Goal: Complete application form

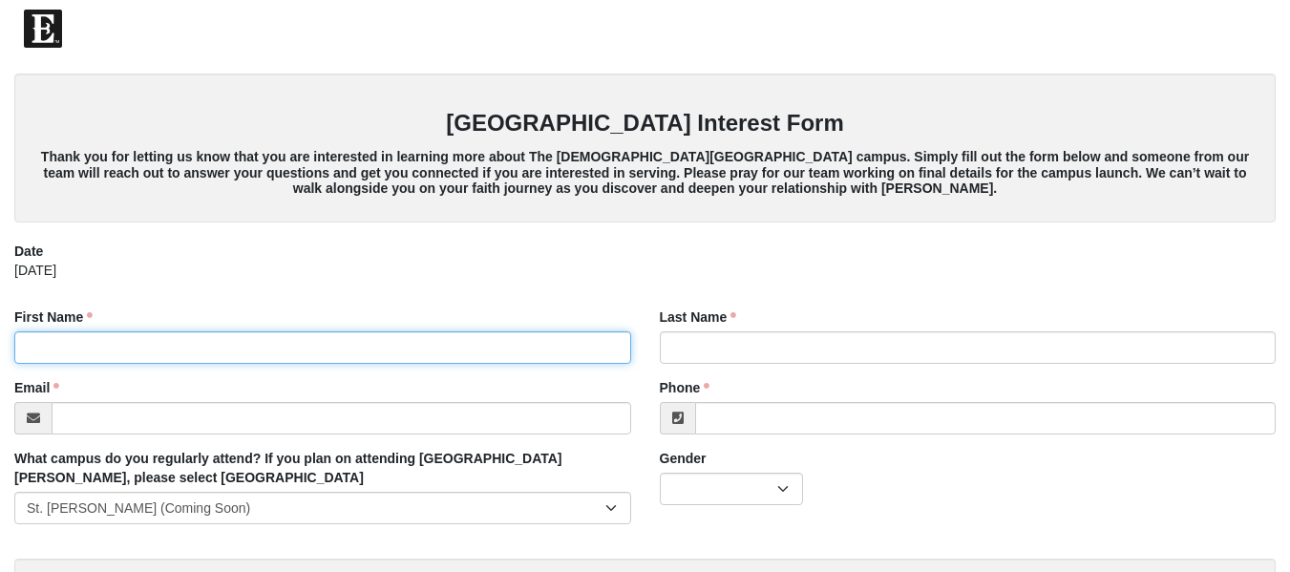
click at [308, 346] on input "First Name" at bounding box center [322, 347] width 617 height 32
type input "[PERSON_NAME]"
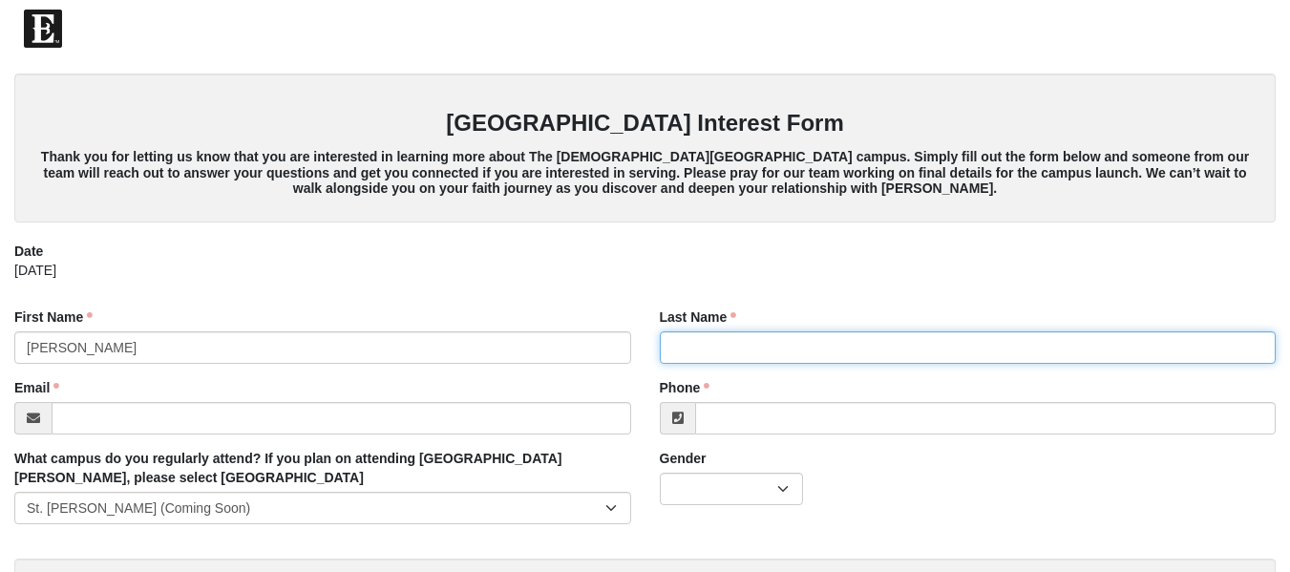
type input "[PERSON_NAME]"
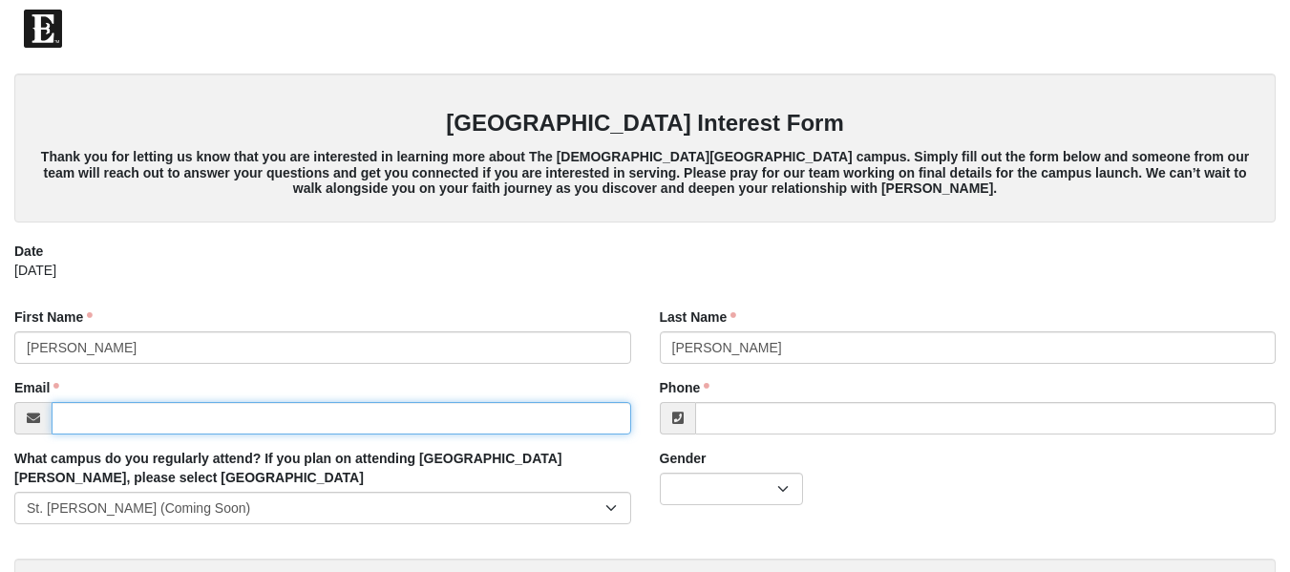
type input "[EMAIL_ADDRESS][DOMAIN_NAME]"
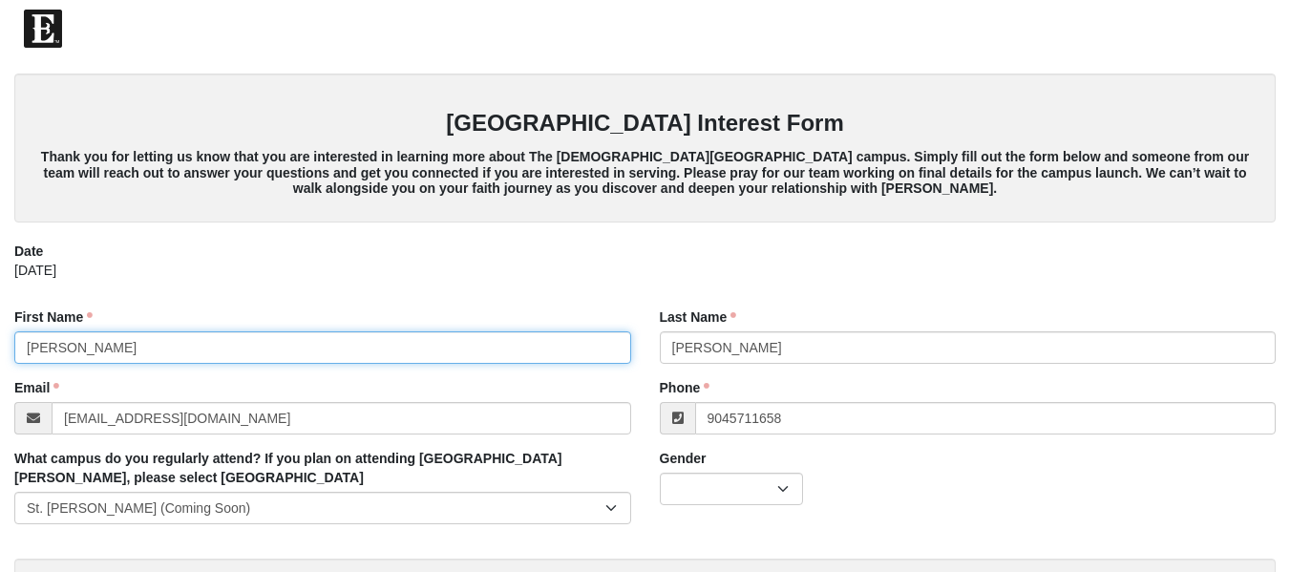
type input "[PHONE_NUMBER]"
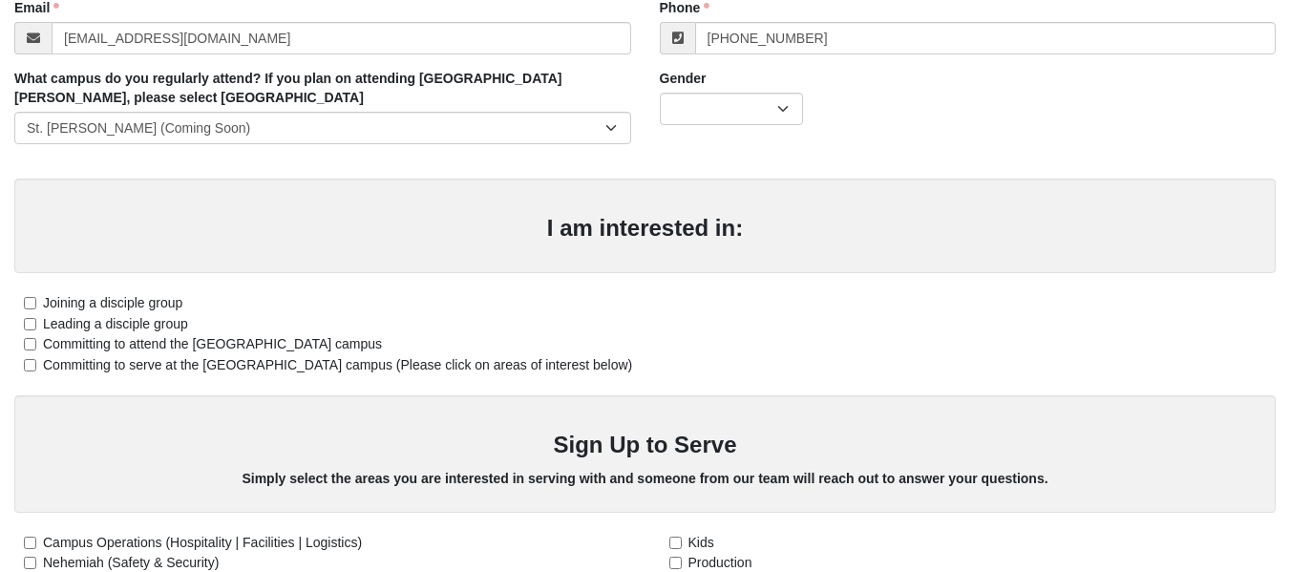
scroll to position [400, 0]
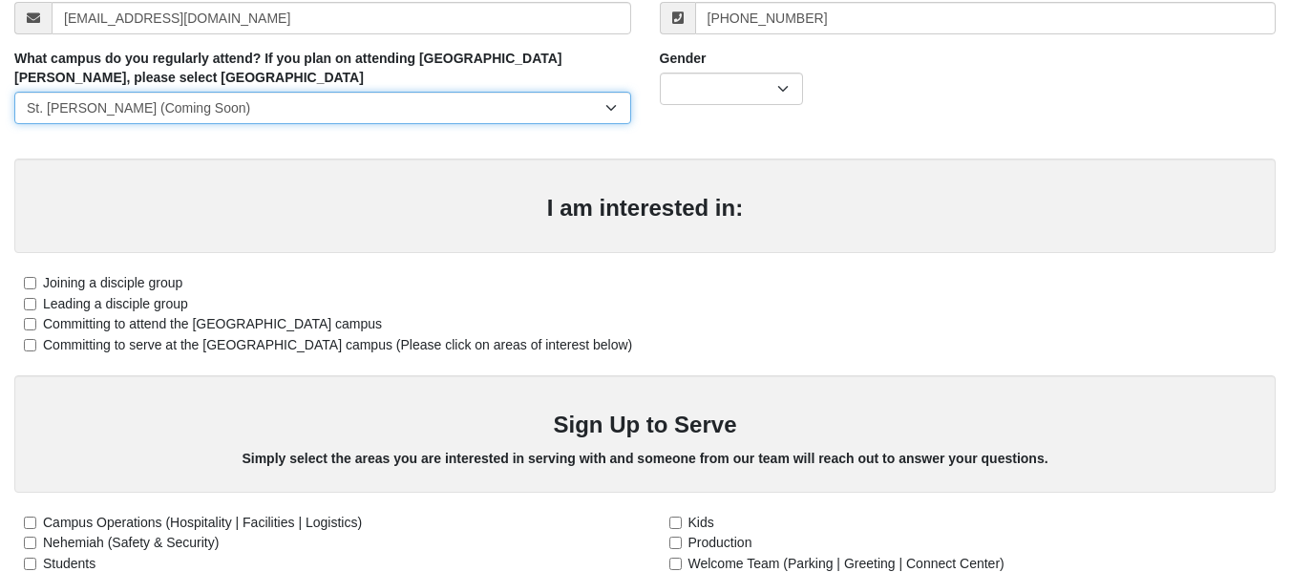
click at [612, 106] on select "[GEOGRAPHIC_DATA] [GEOGRAPHIC_DATA] (Coming Soon) Eleven22 Online [PERSON_NAME]…" at bounding box center [322, 108] width 617 height 32
click at [14, 92] on select "[GEOGRAPHIC_DATA] [GEOGRAPHIC_DATA] (Coming Soon) Eleven22 Online [PERSON_NAME]…" at bounding box center [322, 108] width 617 height 32
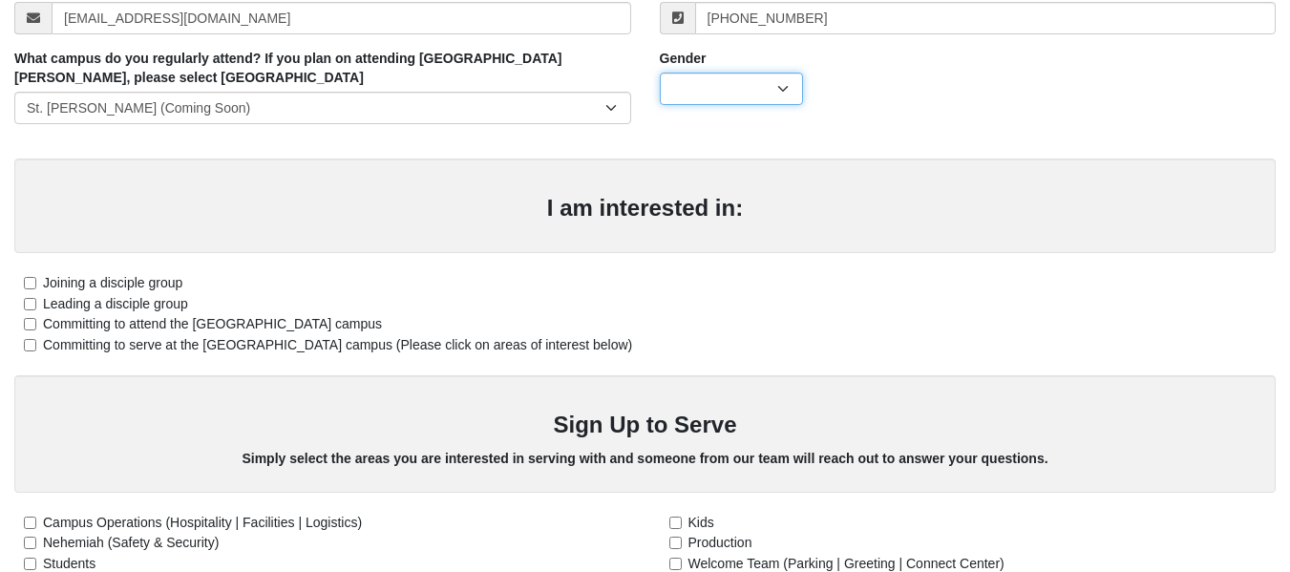
click at [781, 90] on select "[DEMOGRAPHIC_DATA] [DEMOGRAPHIC_DATA]" at bounding box center [731, 89] width 143 height 32
select select "2"
click at [660, 73] on select "[DEMOGRAPHIC_DATA] [DEMOGRAPHIC_DATA]" at bounding box center [731, 89] width 143 height 32
click at [31, 277] on input "Joining a disciple group" at bounding box center [30, 283] width 12 height 12
checkbox input "true"
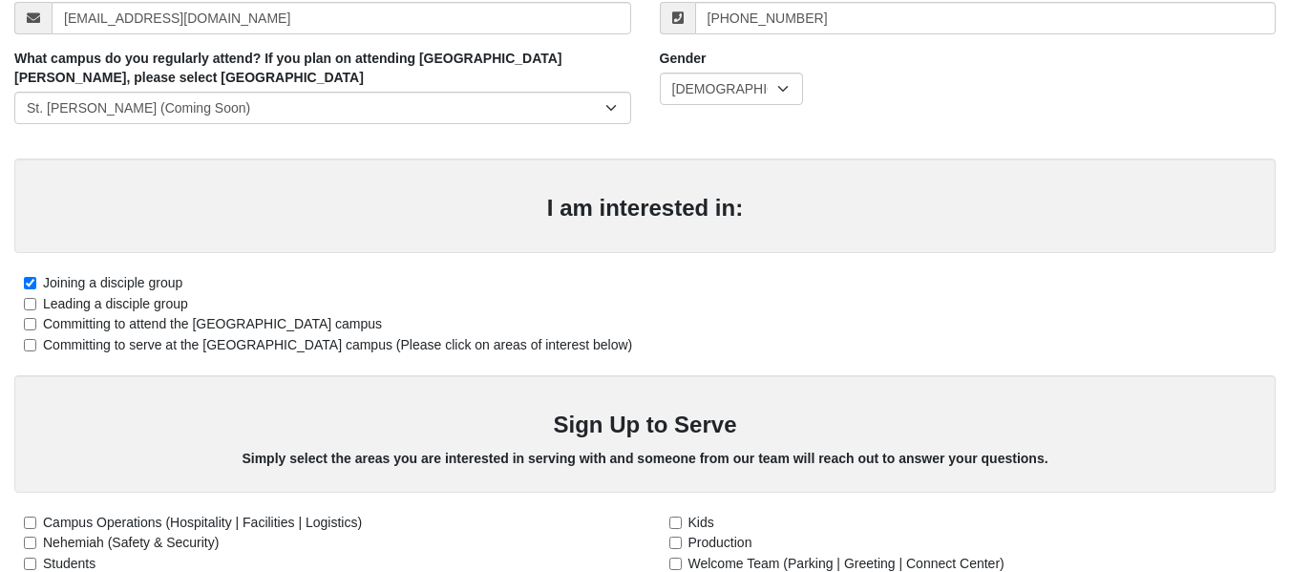
click at [29, 331] on label "Committing to attend the [GEOGRAPHIC_DATA] campus" at bounding box center [198, 324] width 368 height 20
click at [29, 330] on input "Committing to attend the [GEOGRAPHIC_DATA] campus" at bounding box center [30, 324] width 12 height 12
checkbox input "true"
click at [31, 345] on input "Committing to serve at the [GEOGRAPHIC_DATA] campus (Please click on areas of i…" at bounding box center [30, 345] width 12 height 12
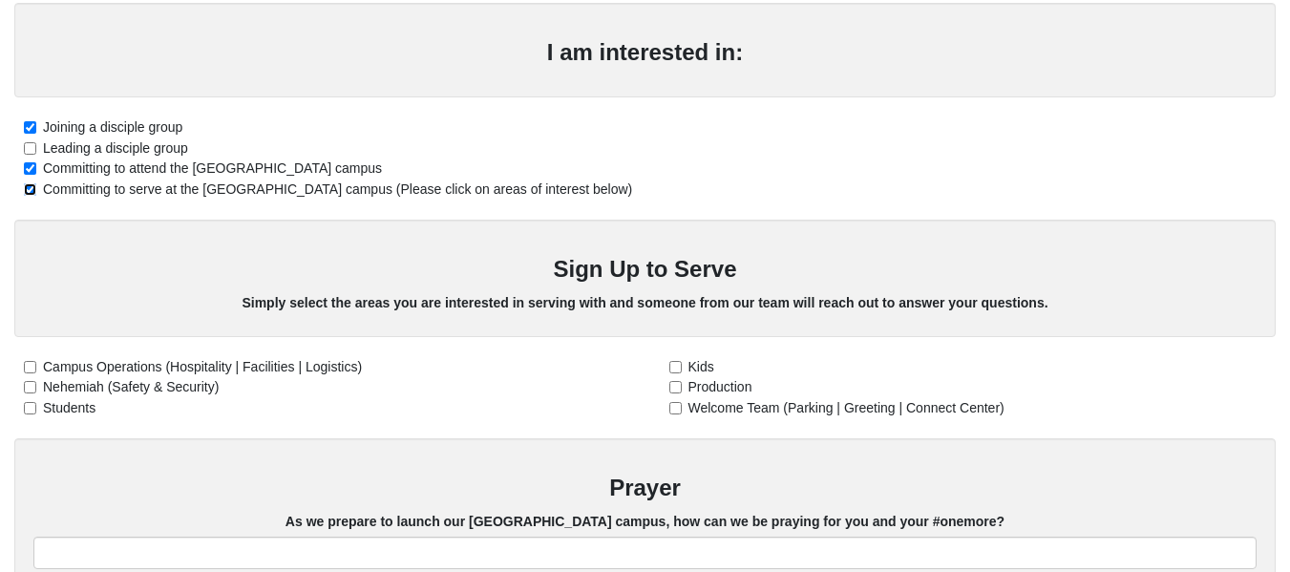
scroll to position [567, 0]
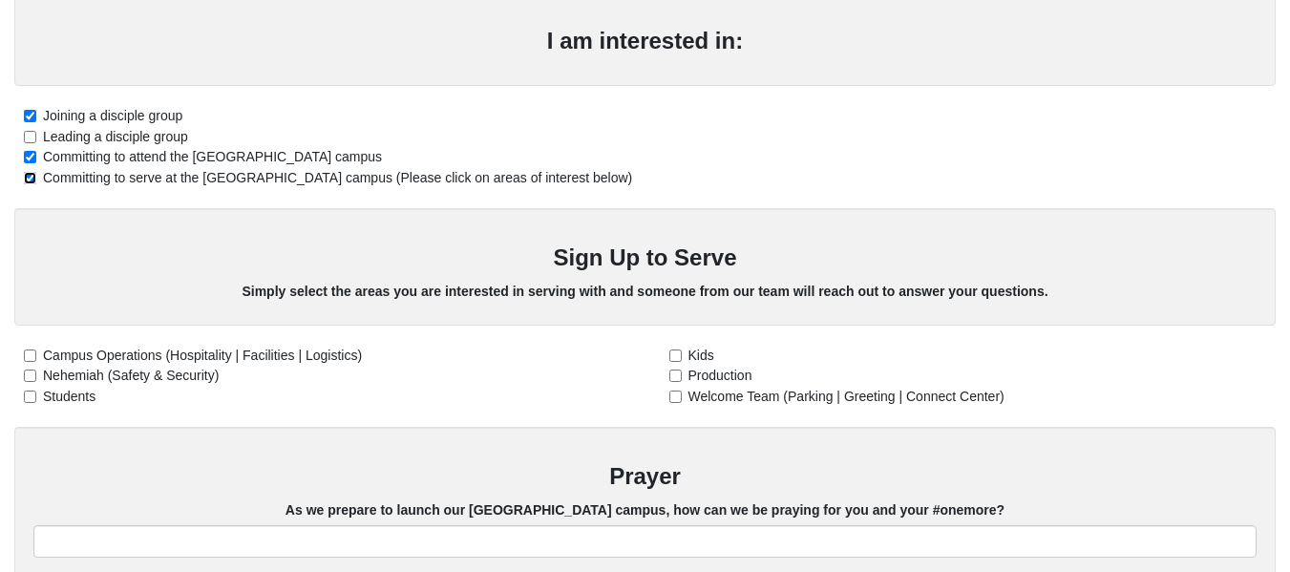
click at [24, 179] on input "Committing to serve at the [GEOGRAPHIC_DATA] campus (Please click on areas of i…" at bounding box center [30, 178] width 12 height 12
checkbox input "false"
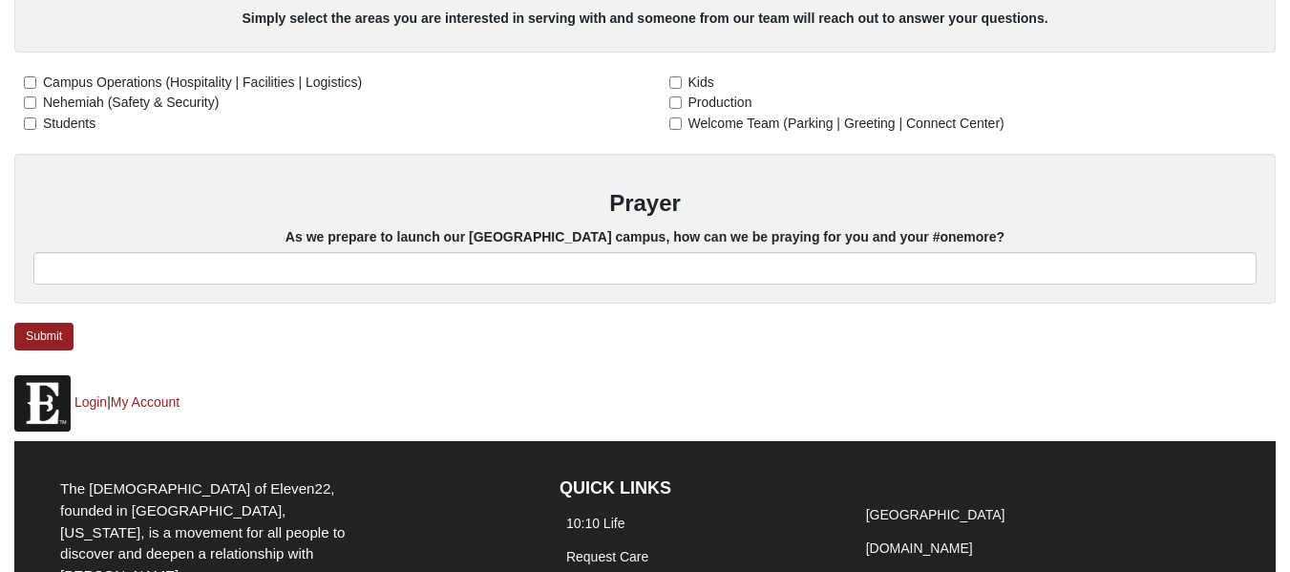
scroll to position [843, 0]
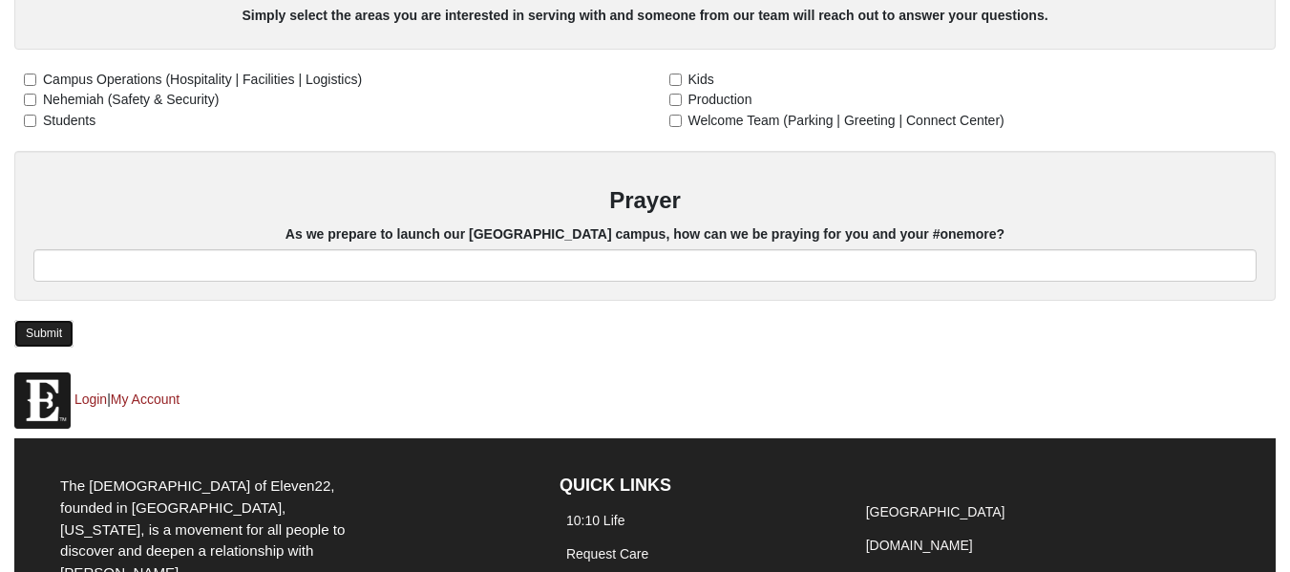
click at [52, 330] on link "Submit" at bounding box center [43, 334] width 59 height 28
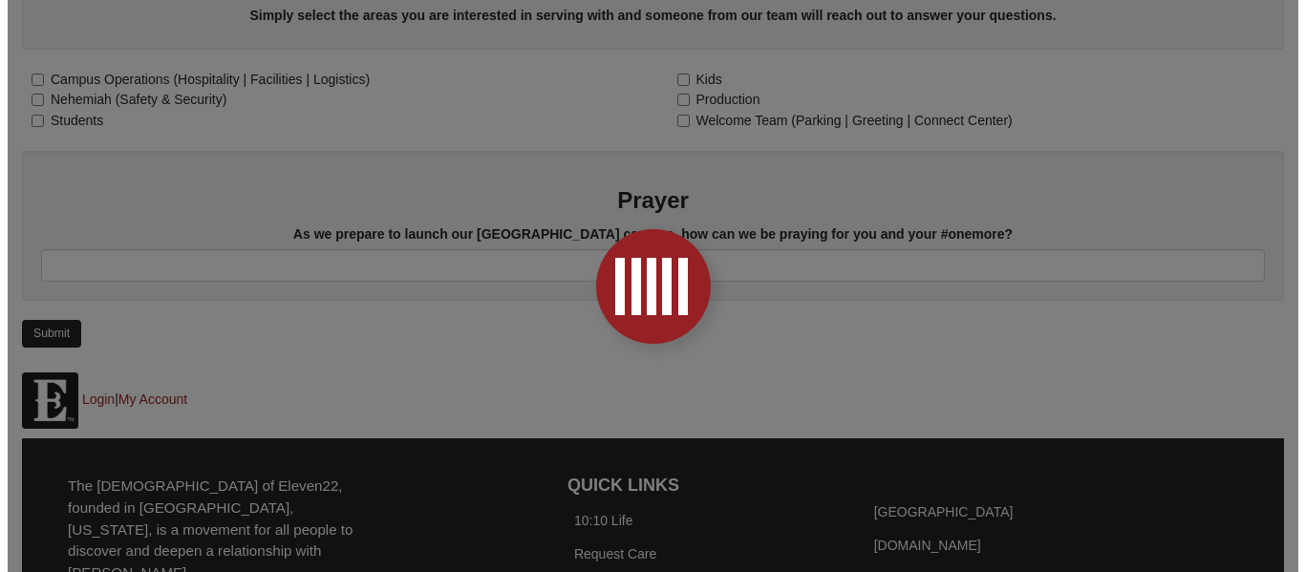
scroll to position [0, 0]
